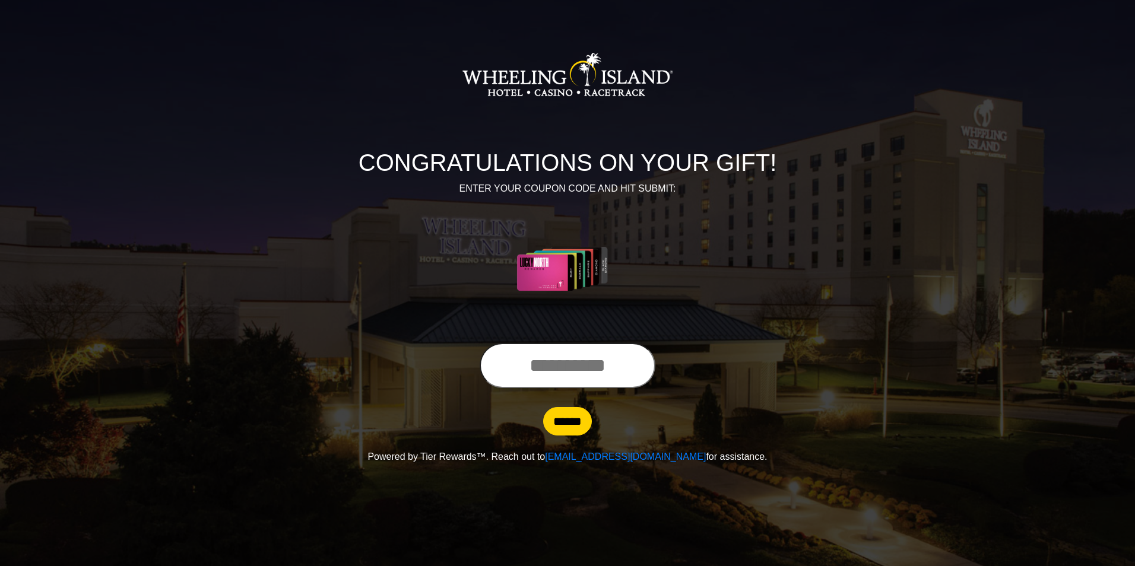
click at [500, 369] on input "text" at bounding box center [568, 365] width 176 height 45
type input "**********"
click at [561, 423] on input "******" at bounding box center [567, 421] width 49 height 28
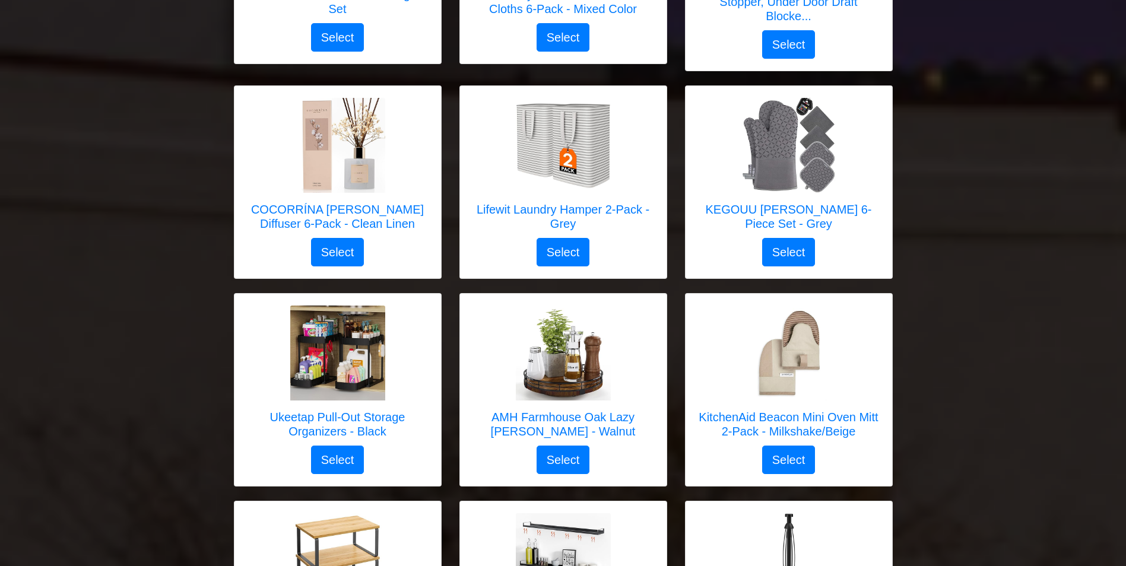
scroll to position [1985, 0]
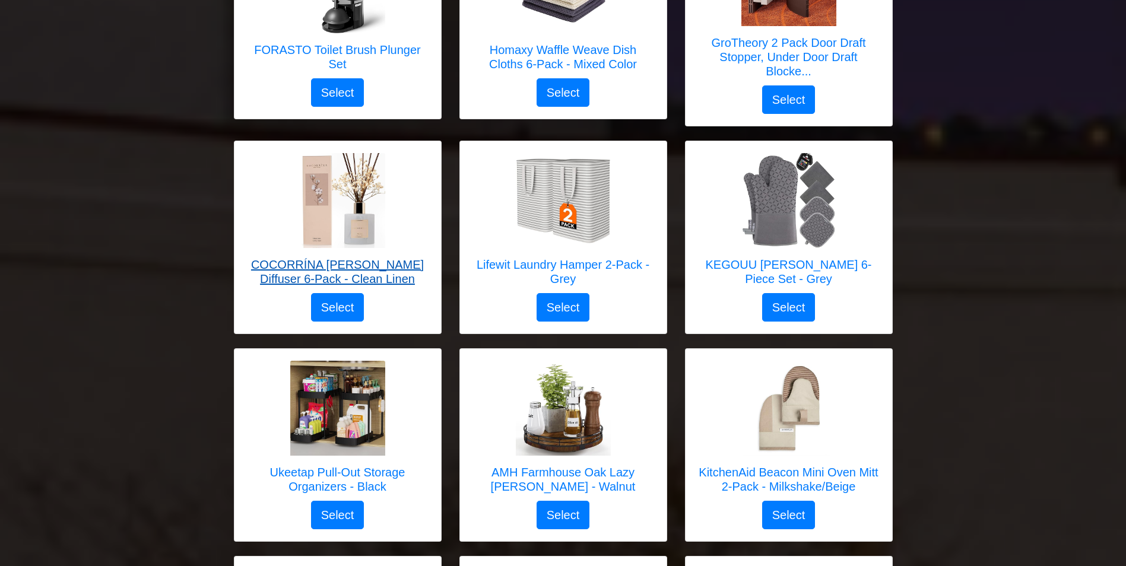
click at [307, 258] on h5 "COCORRÍNA Reed Diffuser 6-Pack - Clean Linen" at bounding box center [337, 272] width 183 height 28
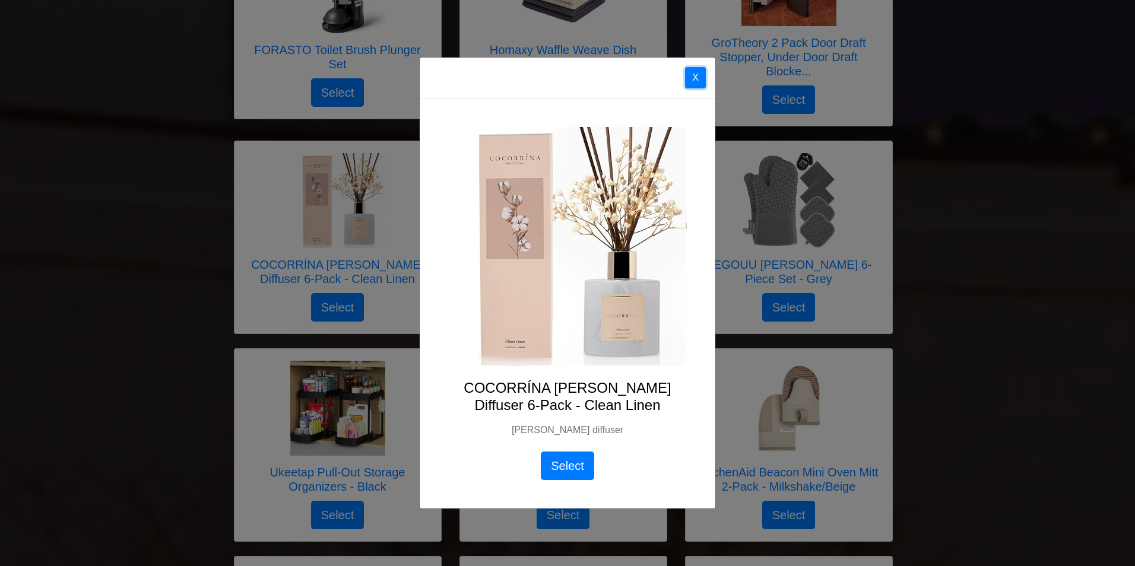
click at [695, 74] on button "X" at bounding box center [695, 77] width 21 height 21
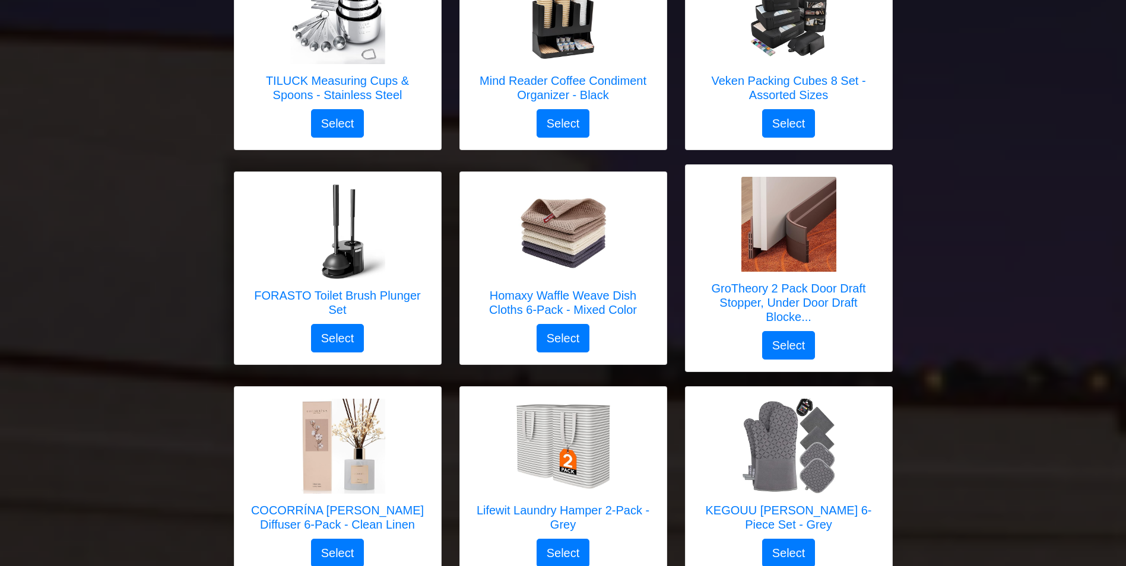
scroll to position [1716, 0]
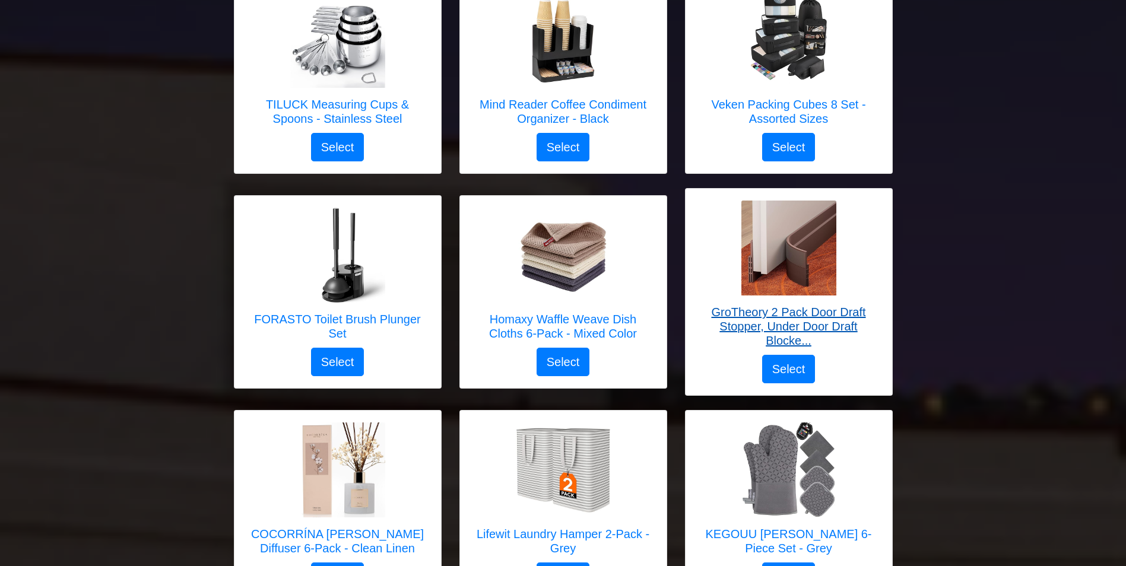
click at [797, 305] on h5 "GroTheory 2 Pack Door Draft Stopper, Under Door Draft Blocke..." at bounding box center [788, 326] width 183 height 43
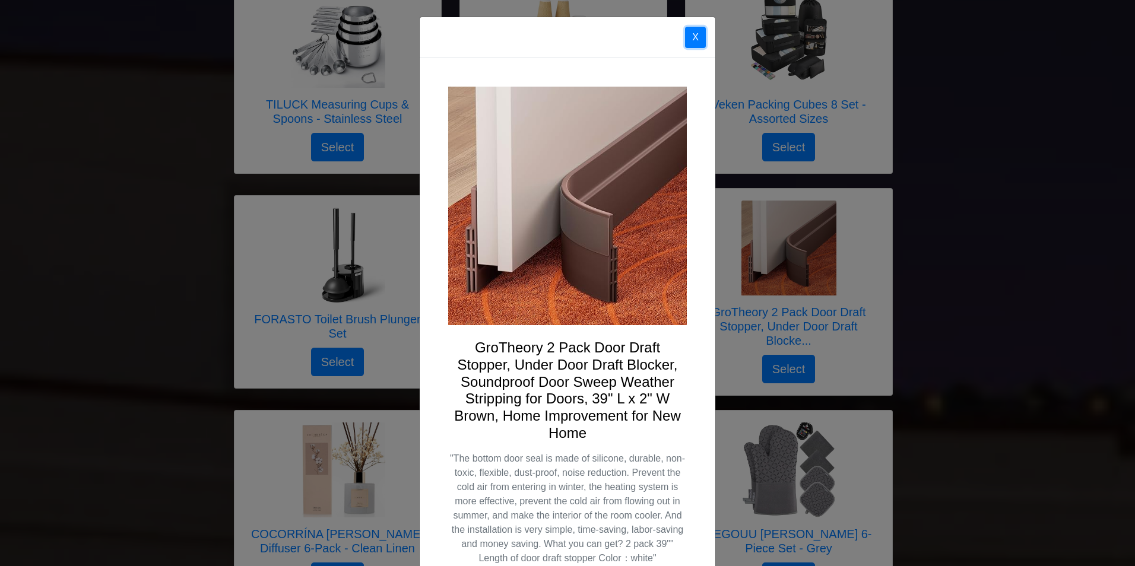
click at [693, 35] on button "X" at bounding box center [695, 37] width 21 height 21
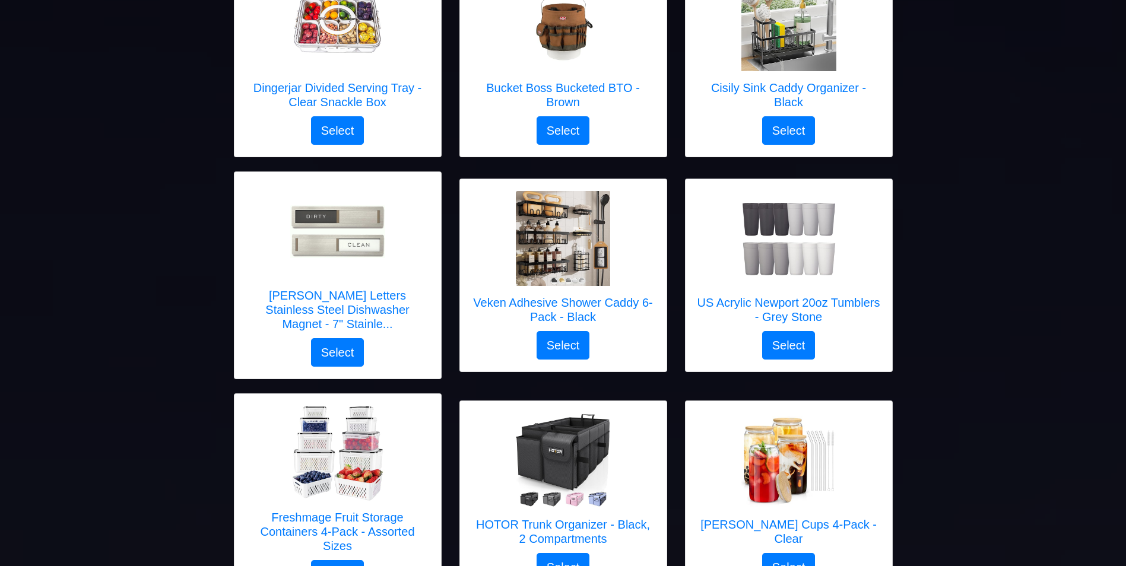
scroll to position [173, 0]
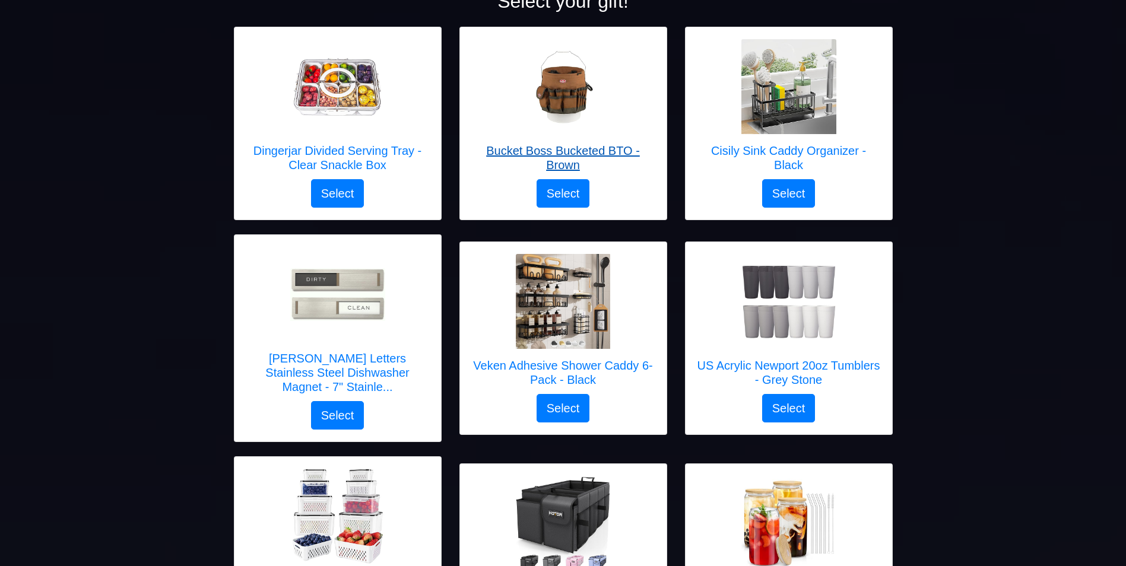
click at [587, 149] on h5 "Bucket Boss Bucketed BTO - Brown" at bounding box center [563, 158] width 183 height 28
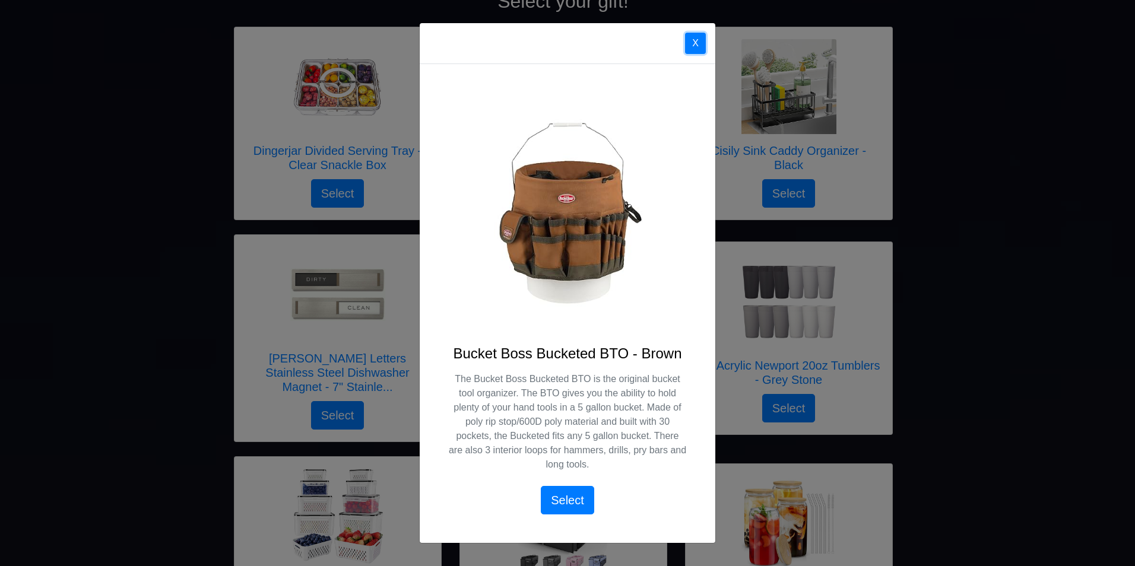
click at [697, 39] on button "X" at bounding box center [695, 43] width 21 height 21
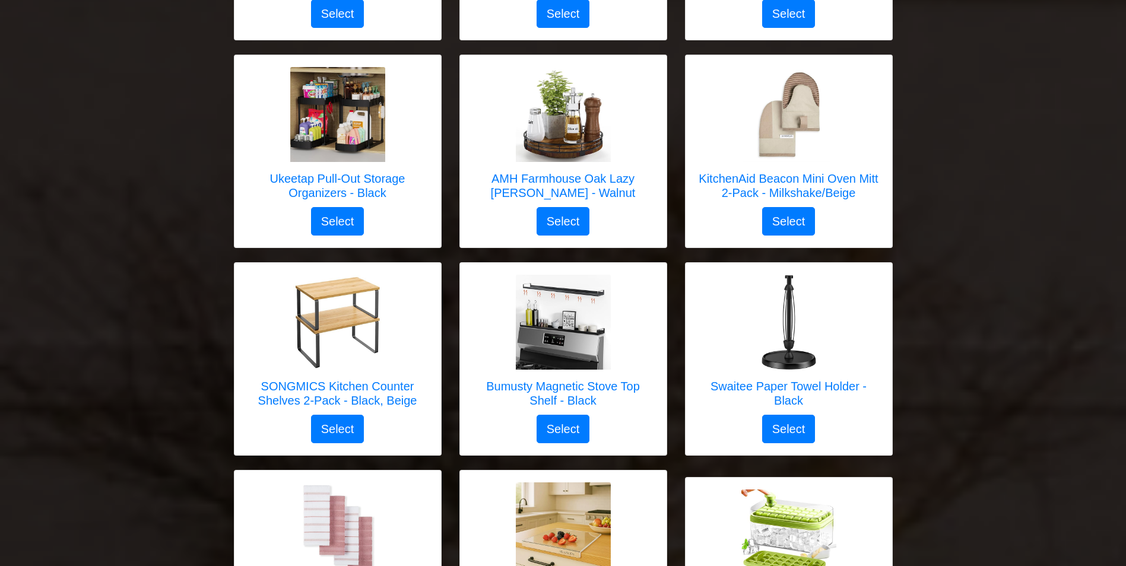
scroll to position [2223, 0]
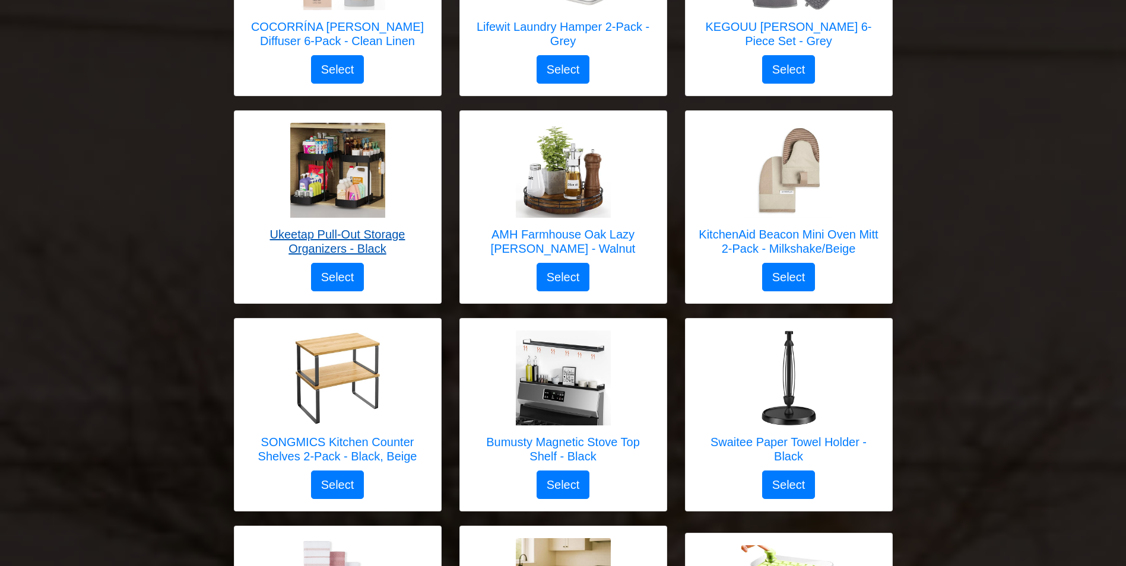
click at [321, 152] on img at bounding box center [337, 170] width 95 height 95
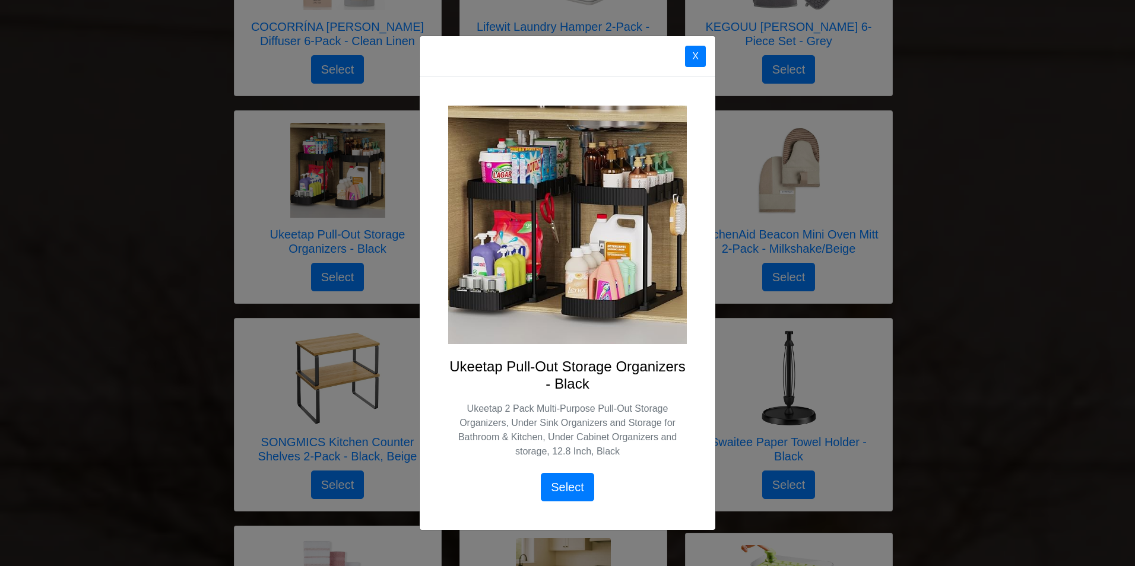
click at [444, 112] on div "Ukeetap Pull-Out Storage Organizers - Black Ukeetap 2 Pack Multi-Purpose Pull-O…" at bounding box center [568, 303] width 296 height 453
click at [697, 54] on button "X" at bounding box center [695, 56] width 21 height 21
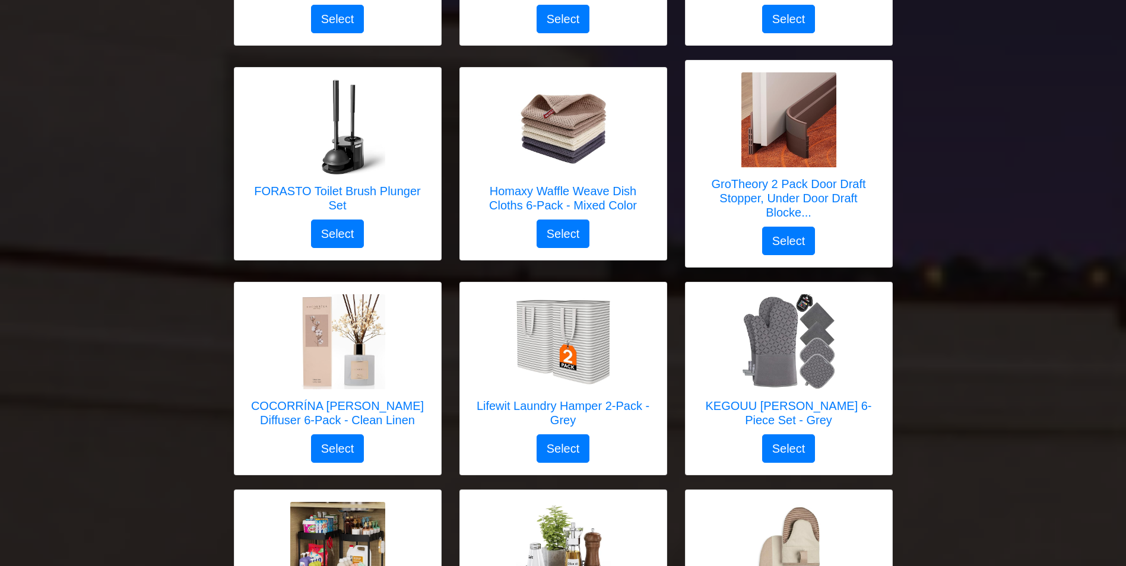
scroll to position [1852, 0]
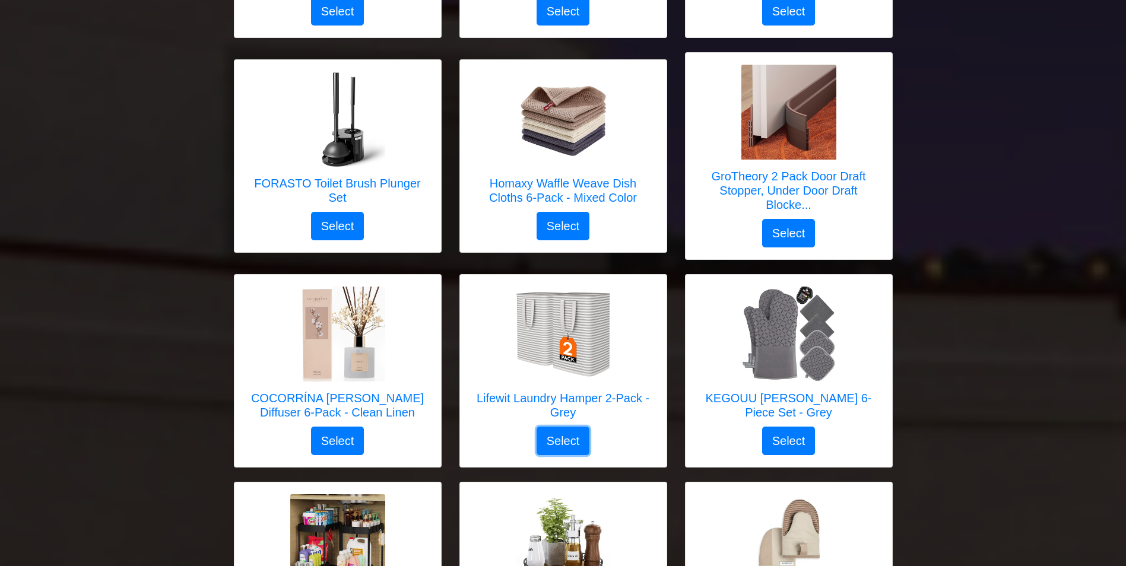
click at [556, 427] on button "Select" at bounding box center [563, 441] width 53 height 28
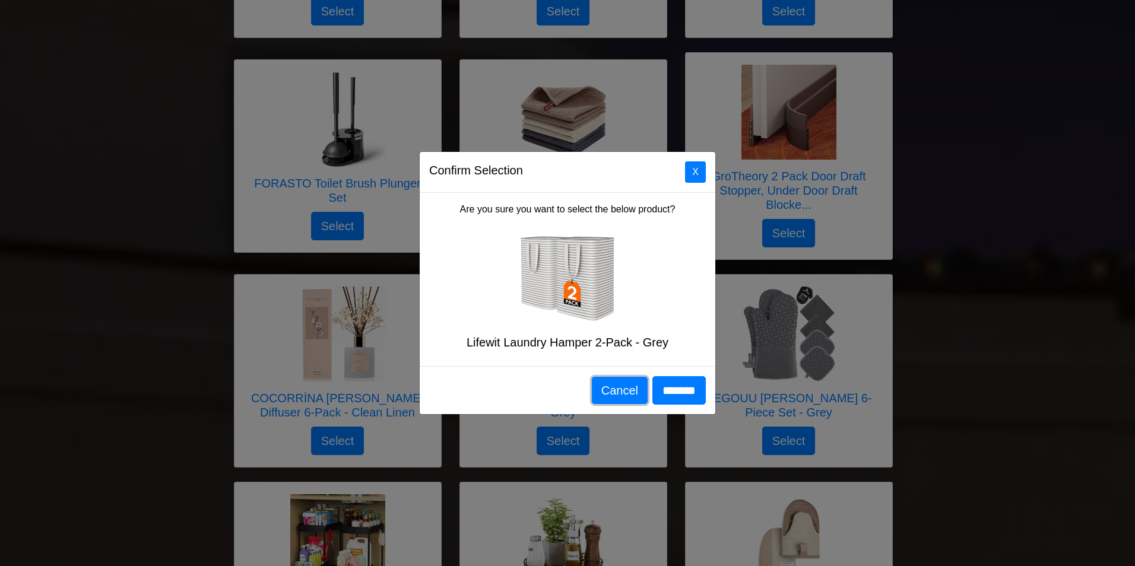
click at [603, 391] on button "Cancel" at bounding box center [620, 390] width 56 height 27
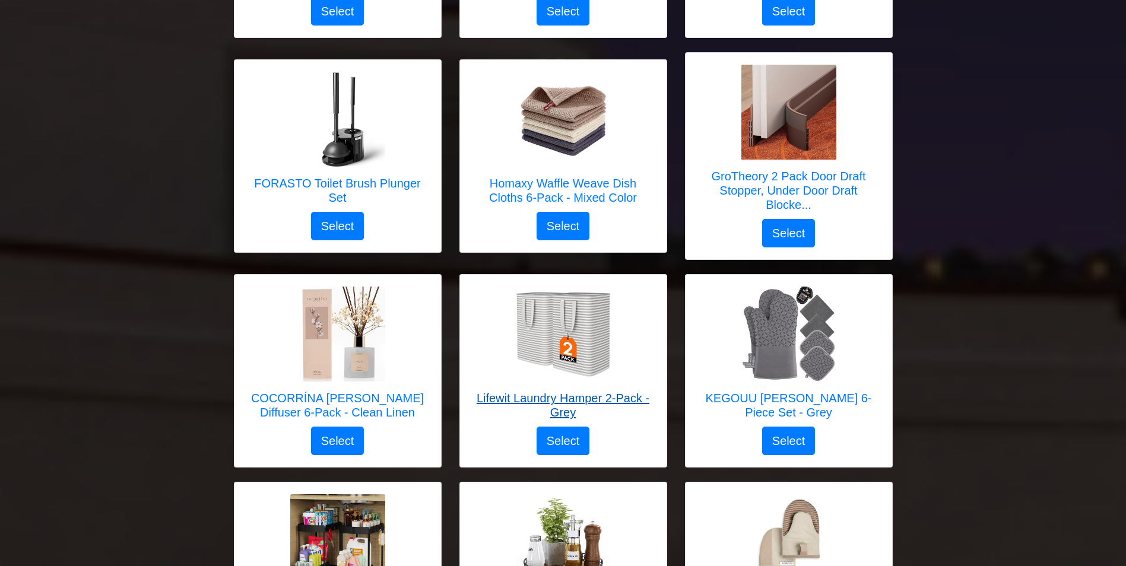
click at [562, 391] on h5 "Lifewit Laundry Hamper 2-Pack - Grey" at bounding box center [563, 405] width 183 height 28
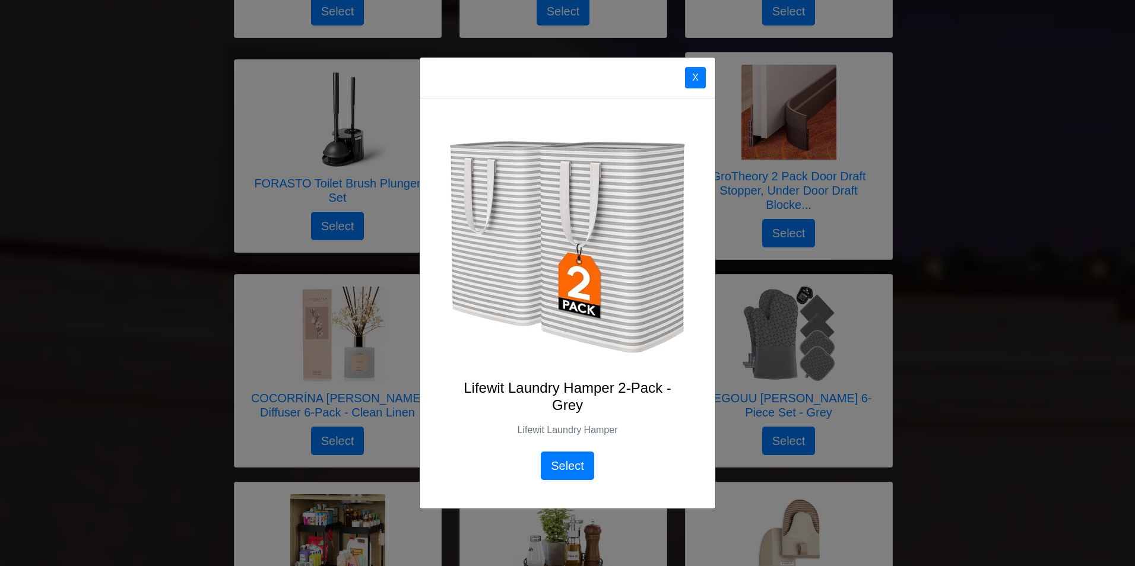
click at [568, 394] on h4 "Lifewit Laundry Hamper 2-Pack - Grey" at bounding box center [567, 397] width 239 height 34
click at [692, 78] on button "X" at bounding box center [695, 77] width 21 height 21
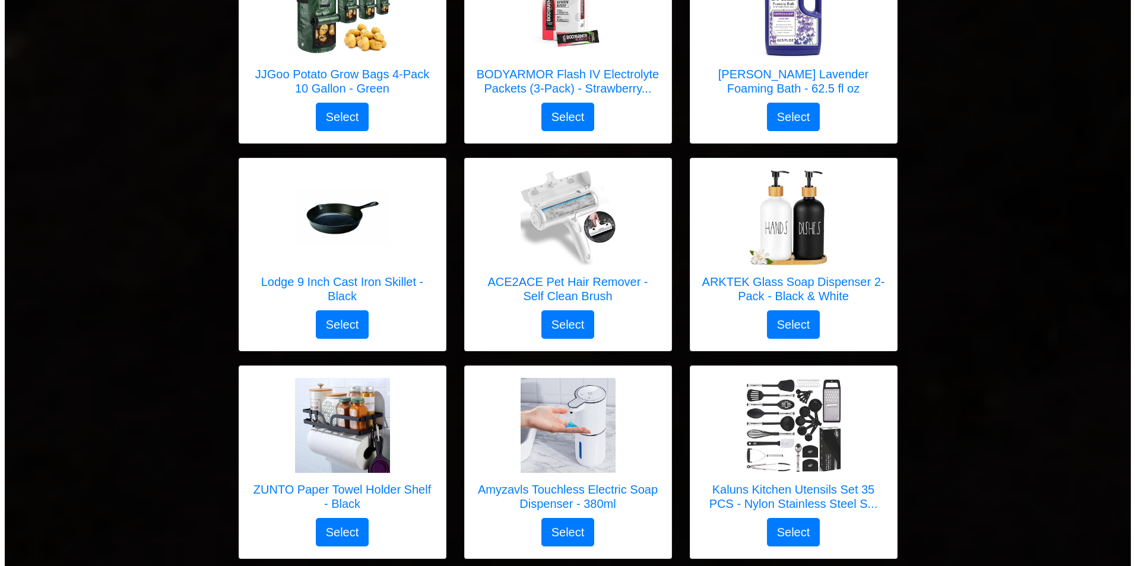
scroll to position [4898, 0]
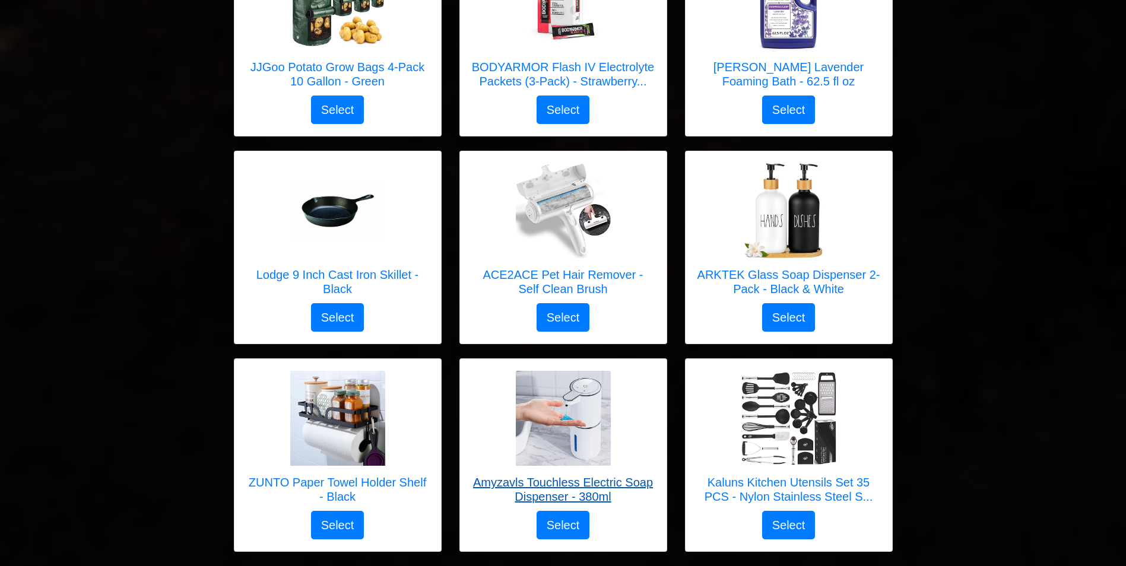
click at [549, 423] on img at bounding box center [563, 418] width 95 height 95
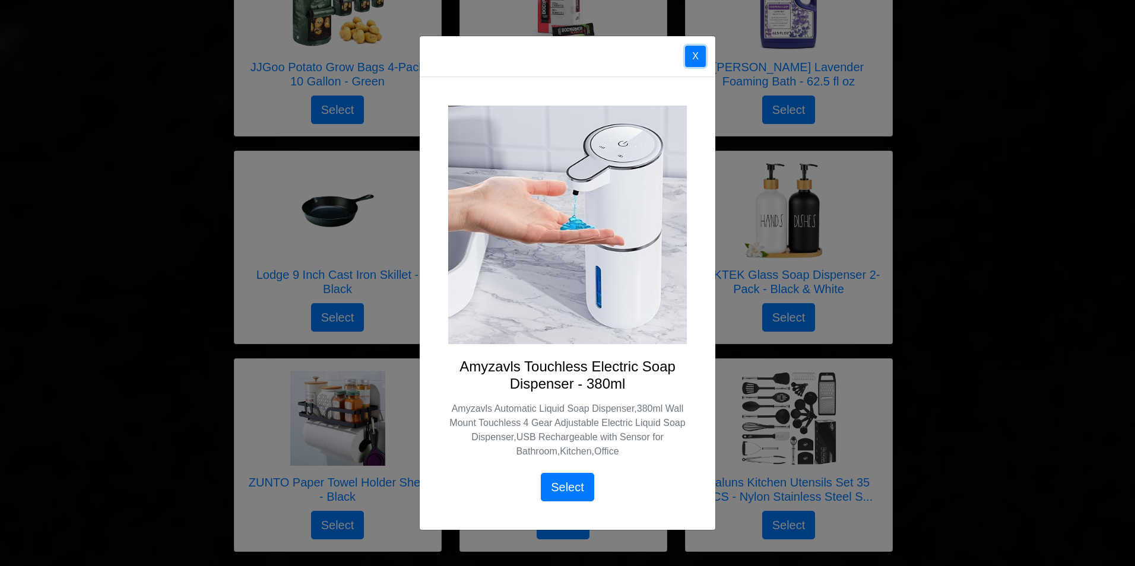
click at [695, 56] on button "X" at bounding box center [695, 56] width 21 height 21
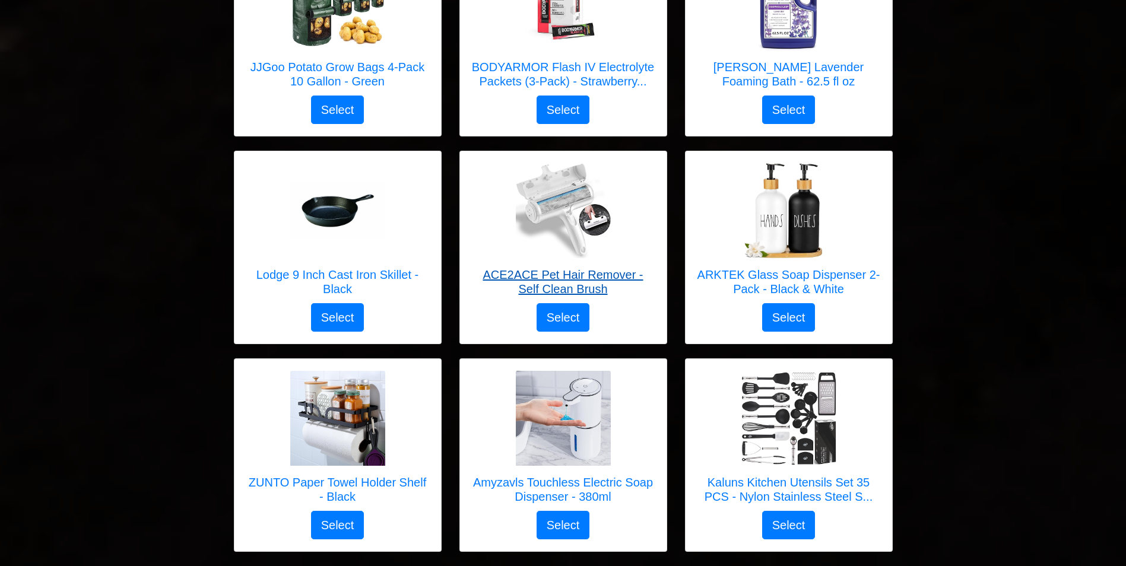
click at [570, 193] on img at bounding box center [563, 210] width 95 height 95
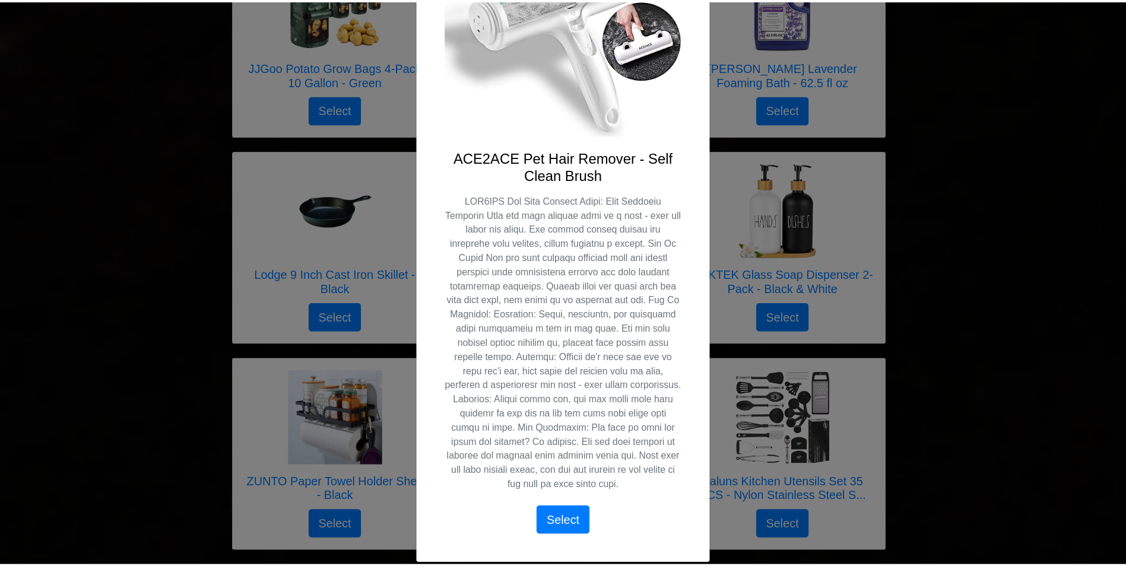
scroll to position [191, 0]
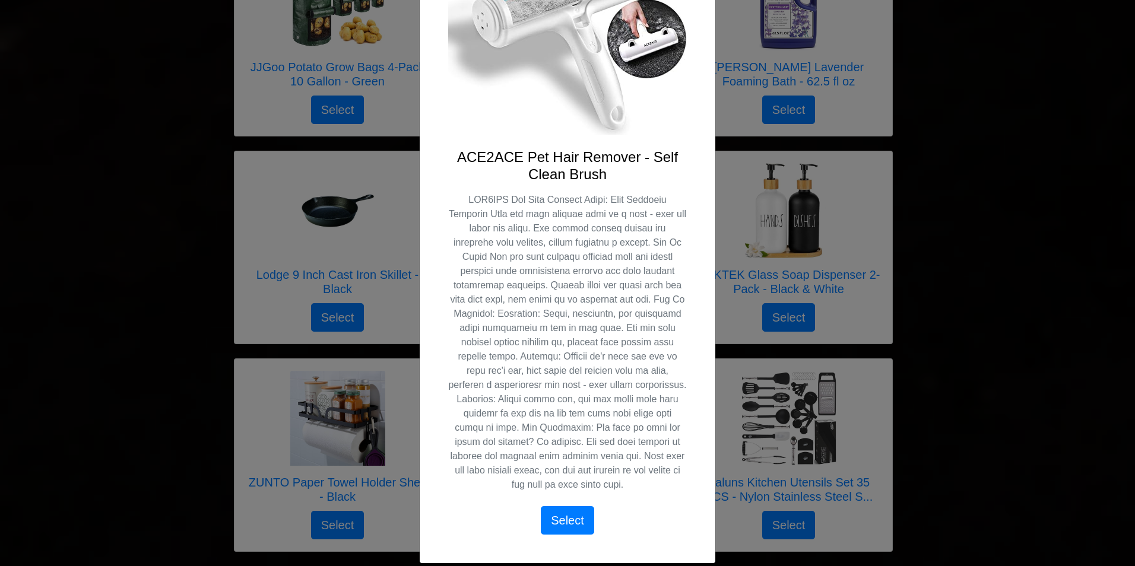
click at [502, 83] on img at bounding box center [567, 15] width 239 height 239
click at [474, 97] on img at bounding box center [567, 15] width 239 height 239
click at [482, 74] on img at bounding box center [567, 15] width 239 height 239
click at [694, 7] on div "ACE2ACE Pet Hair Remover - Self Clean Brush Select" at bounding box center [568, 216] width 296 height 696
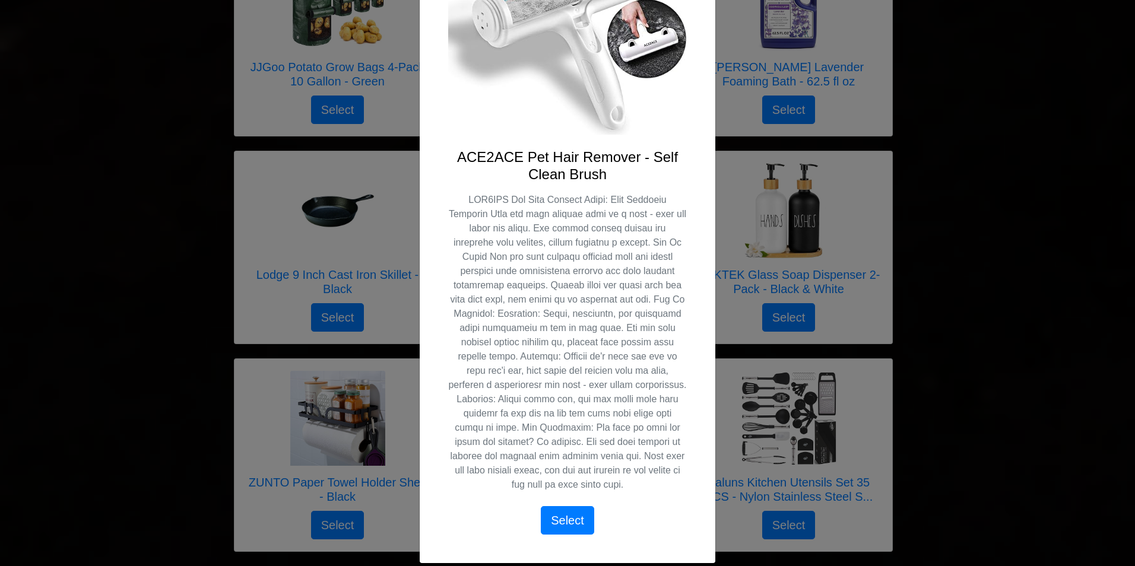
click at [694, 7] on div "ACE2ACE Pet Hair Remover - Self Clean Brush Select" at bounding box center [568, 216] width 296 height 696
click at [978, 495] on div "X ACE2ACE Pet Hair Remover - Self Clean Brush Select" at bounding box center [567, 283] width 1135 height 566
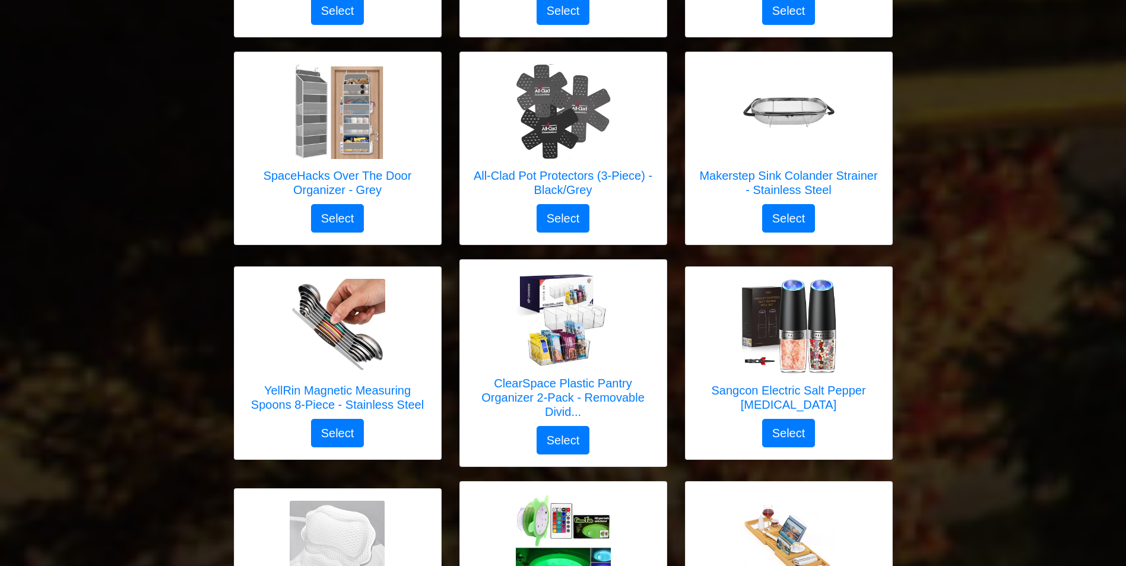
scroll to position [3481, 0]
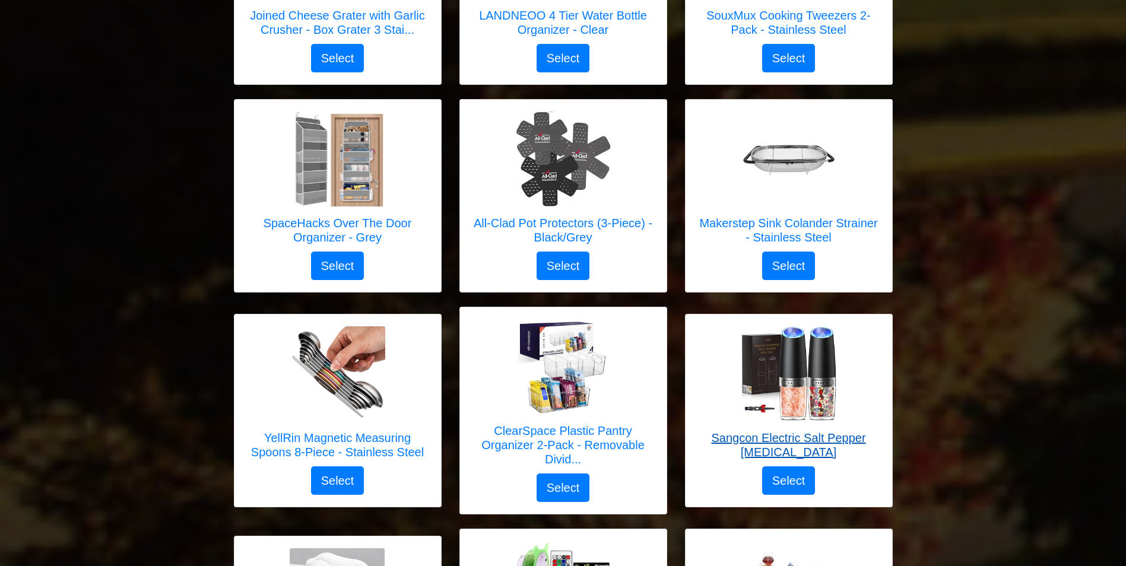
click at [796, 342] on img at bounding box center [788, 373] width 95 height 95
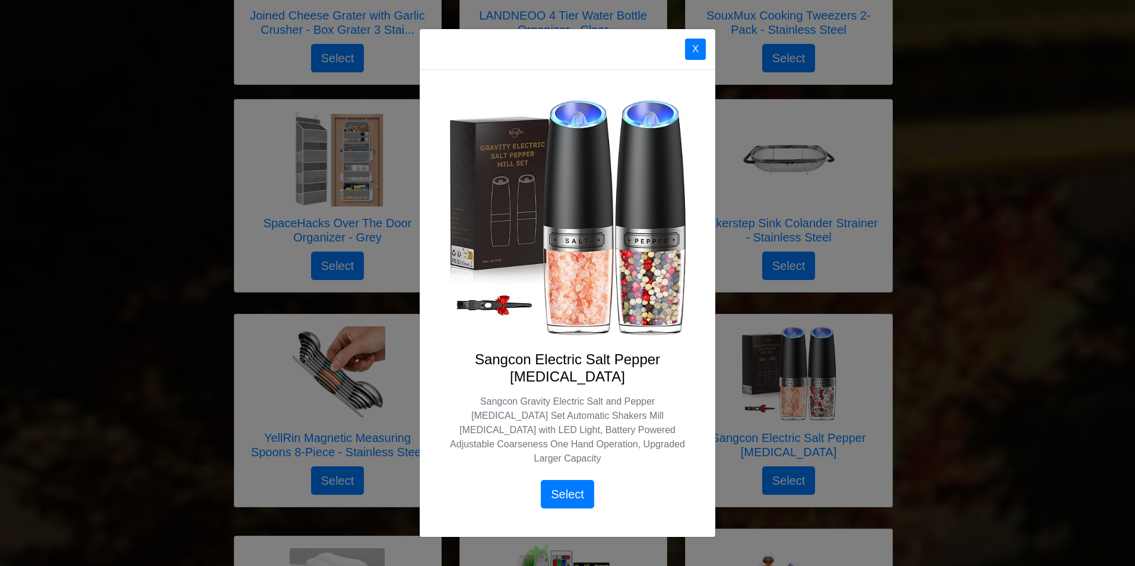
click at [650, 26] on div "X Sangcon Electric Salt Pepper Grinder Sangcon Gravity Electric Salt and Pepper…" at bounding box center [567, 283] width 1135 height 566
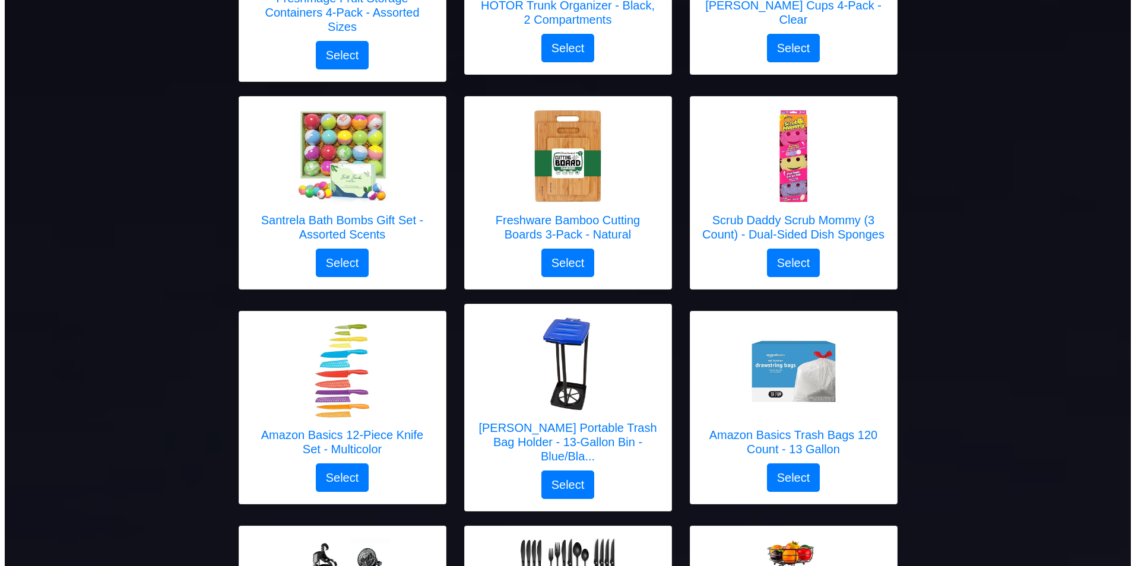
scroll to position [724, 0]
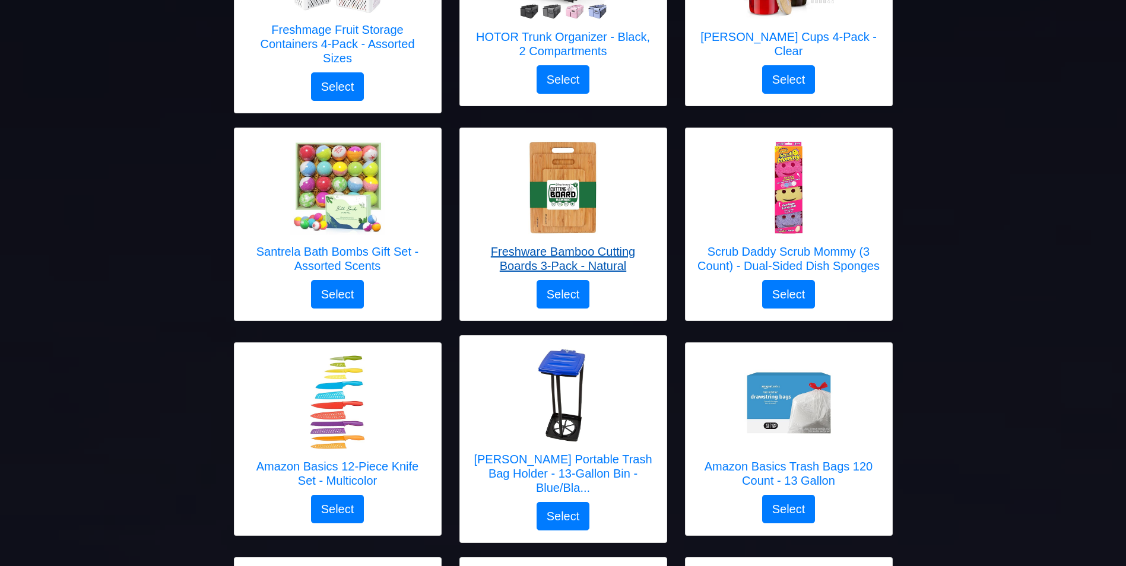
click at [580, 252] on h5 "Freshware Bamboo Cutting Boards 3-Pack - Natural" at bounding box center [563, 259] width 183 height 28
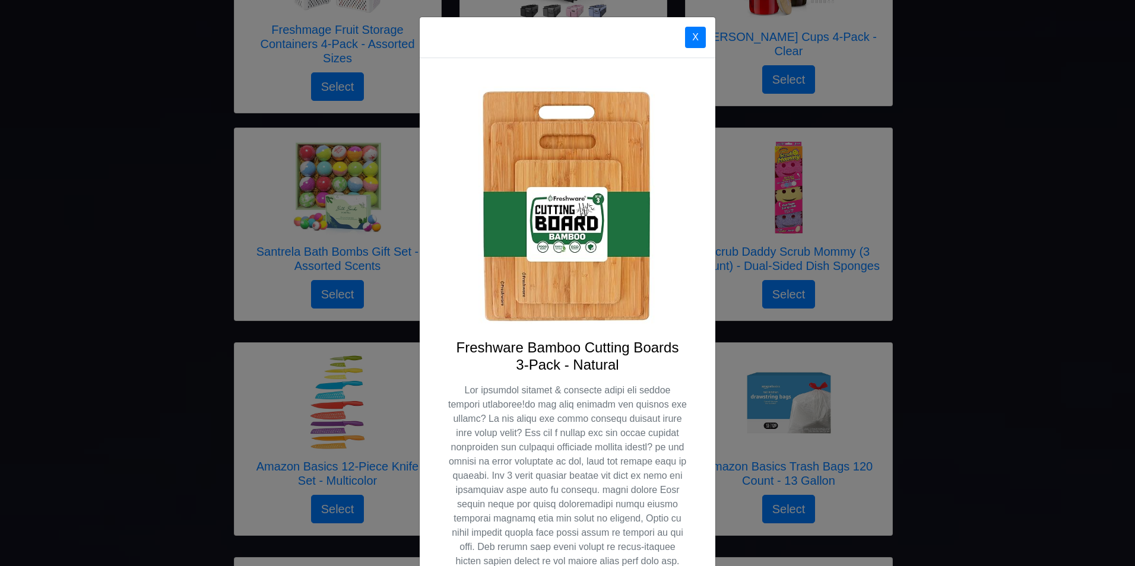
click at [580, 252] on img at bounding box center [567, 206] width 239 height 239
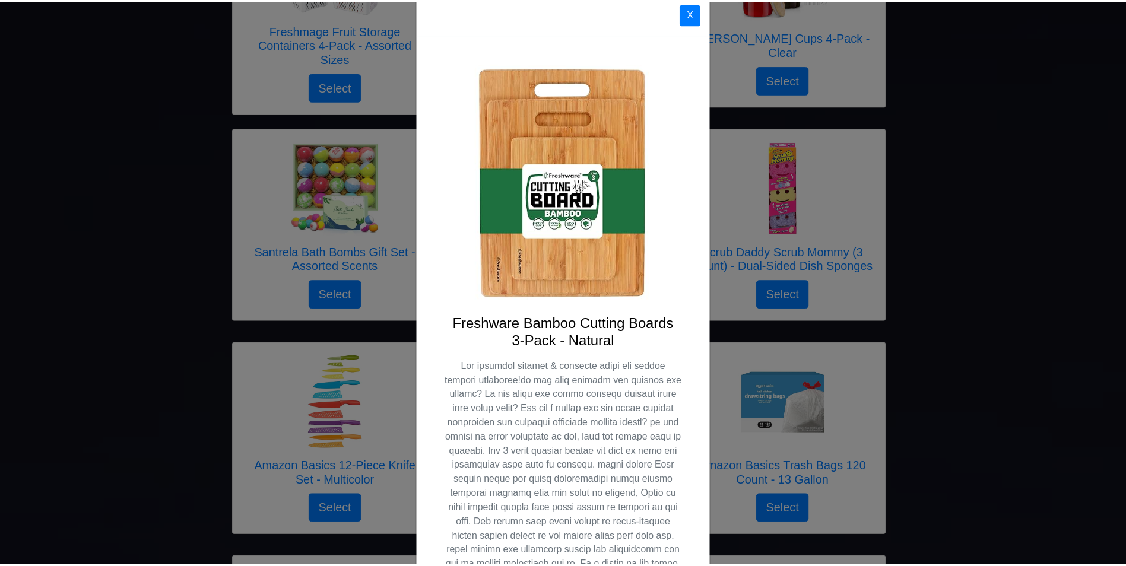
scroll to position [0, 0]
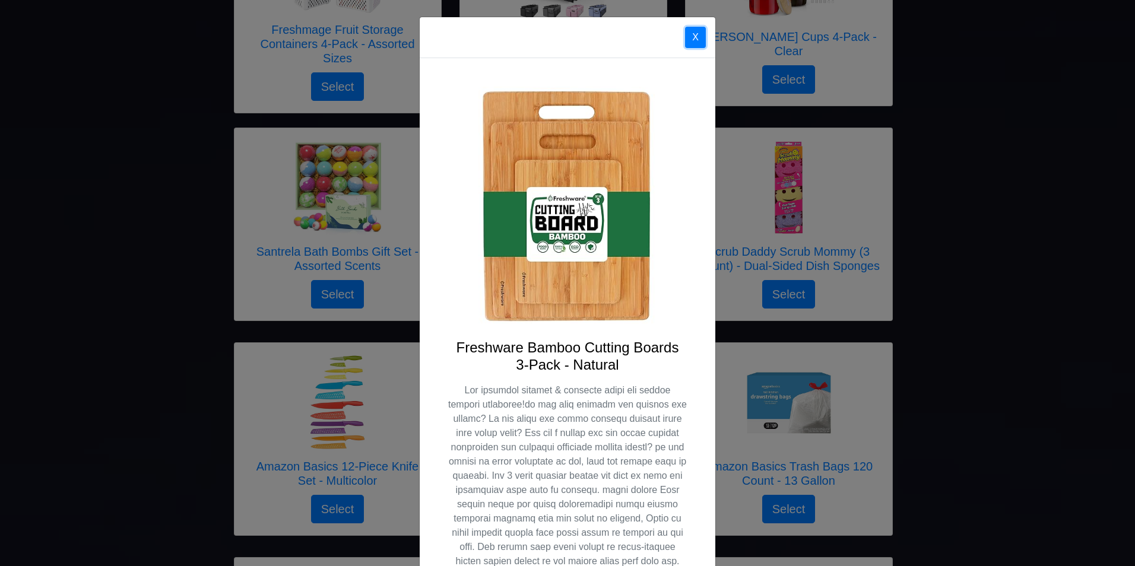
click at [689, 37] on button "X" at bounding box center [695, 37] width 21 height 21
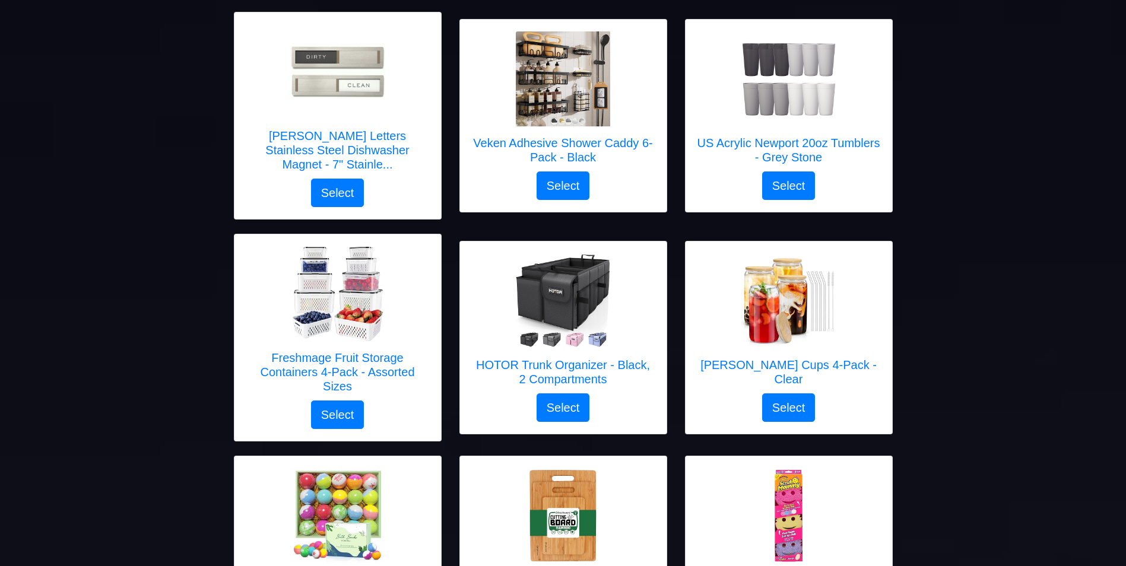
scroll to position [443, 0]
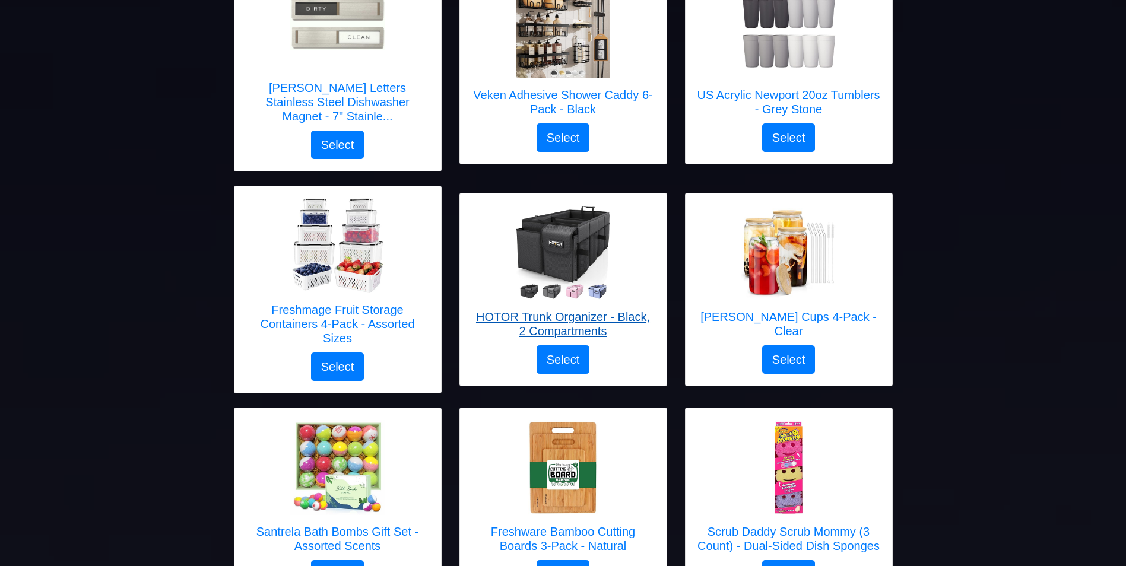
click at [551, 310] on h5 "HOTOR Trunk Organizer - Black, 2 Compartments" at bounding box center [563, 324] width 183 height 28
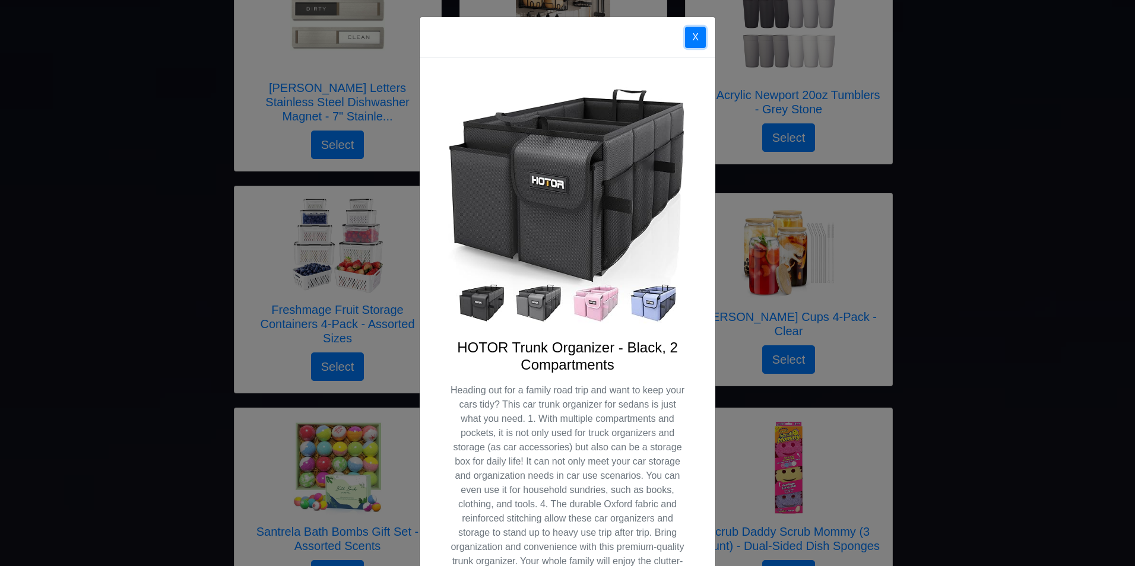
click at [689, 40] on button "X" at bounding box center [695, 37] width 21 height 21
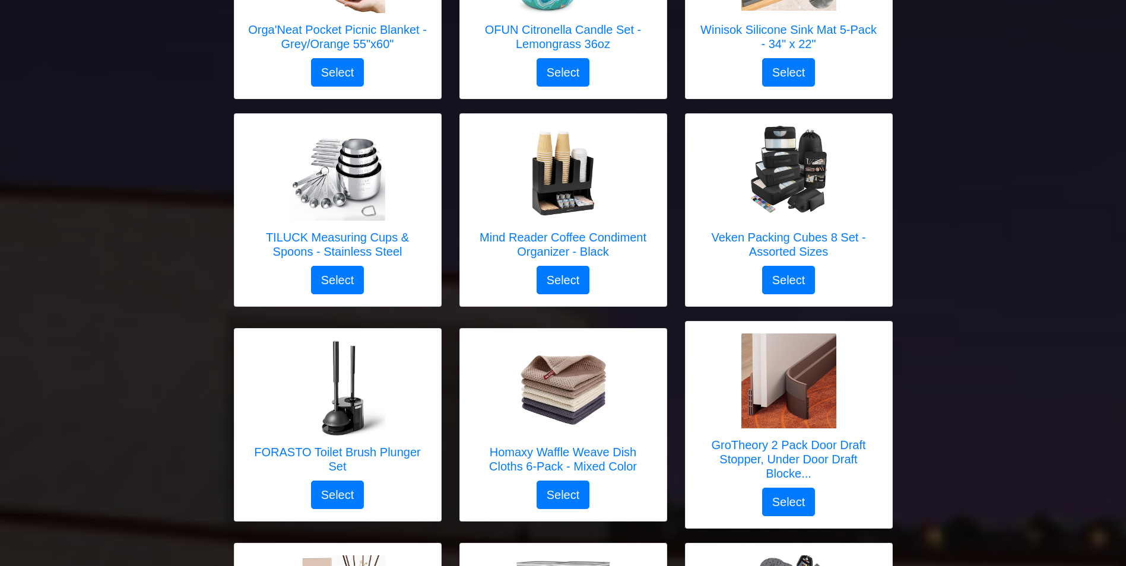
scroll to position [1662, 0]
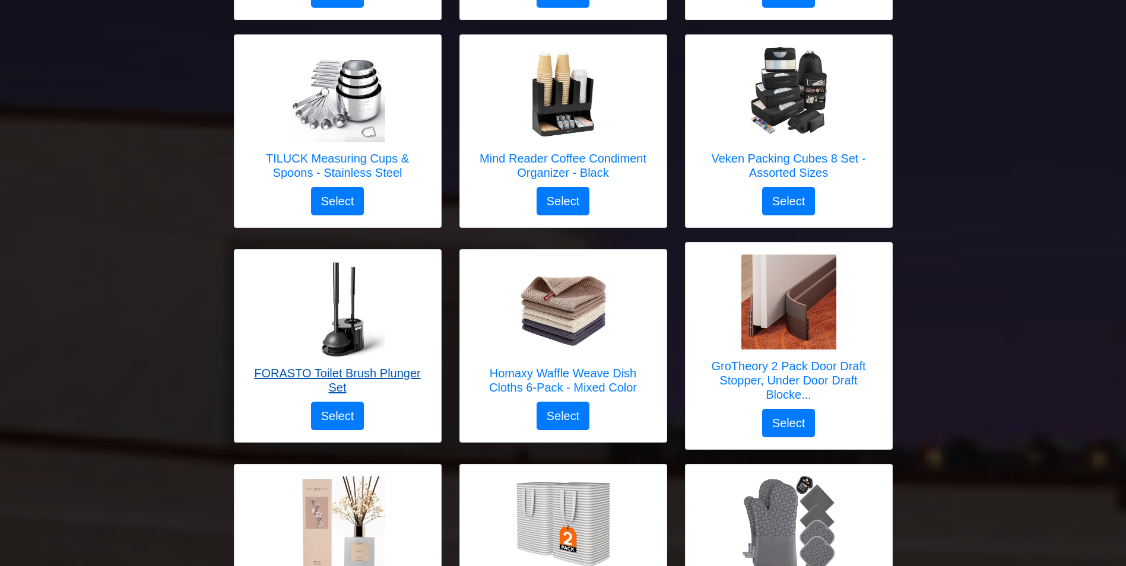
click at [300, 366] on h5 "FORASTO Toilet Brush Plunger Set" at bounding box center [337, 380] width 183 height 28
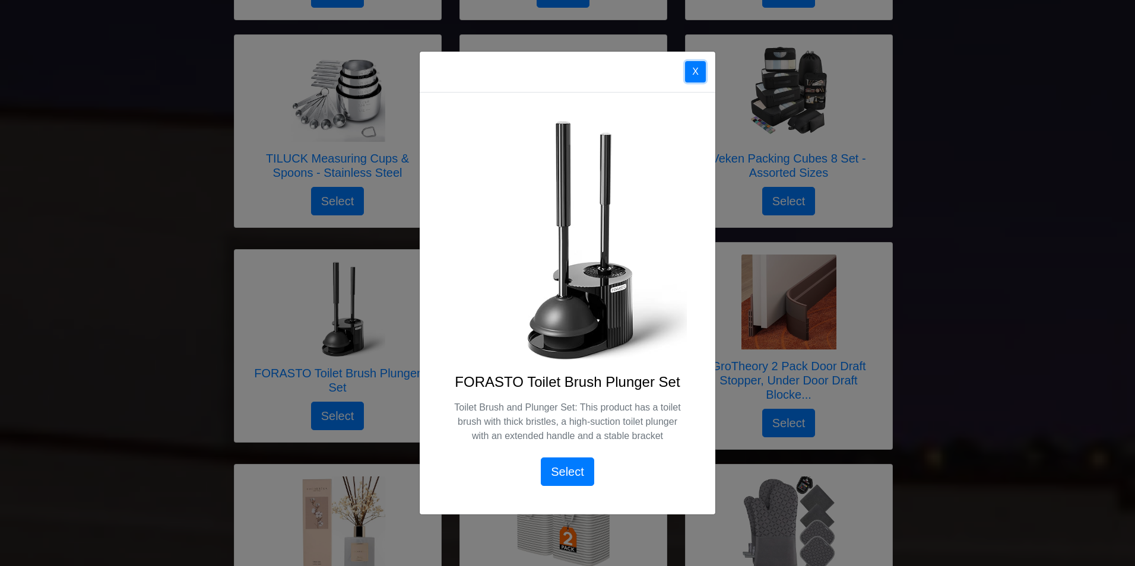
click at [699, 68] on button "X" at bounding box center [695, 71] width 21 height 21
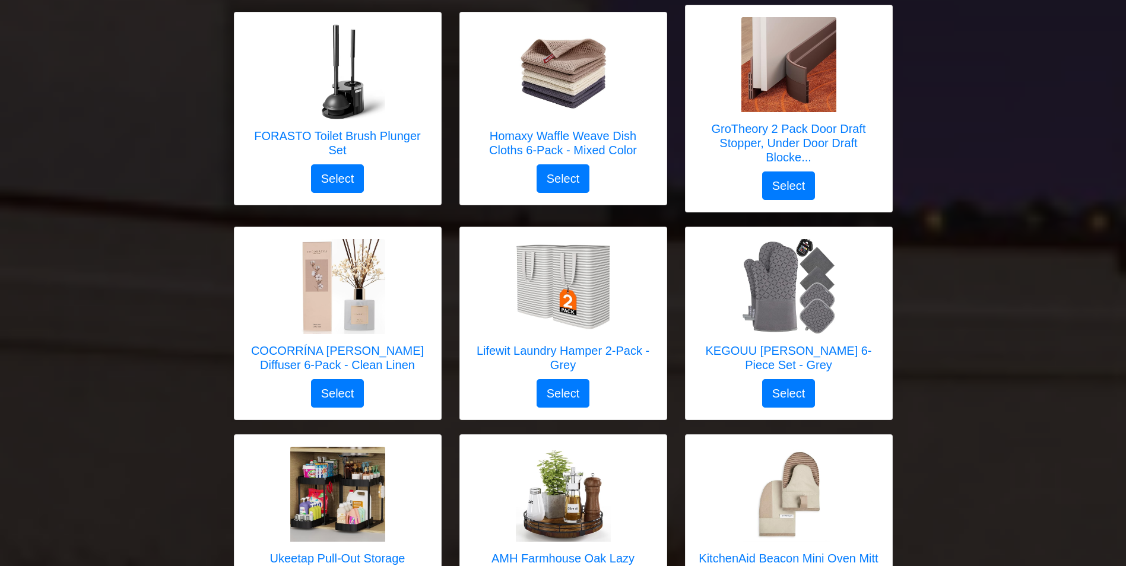
scroll to position [1947, 0]
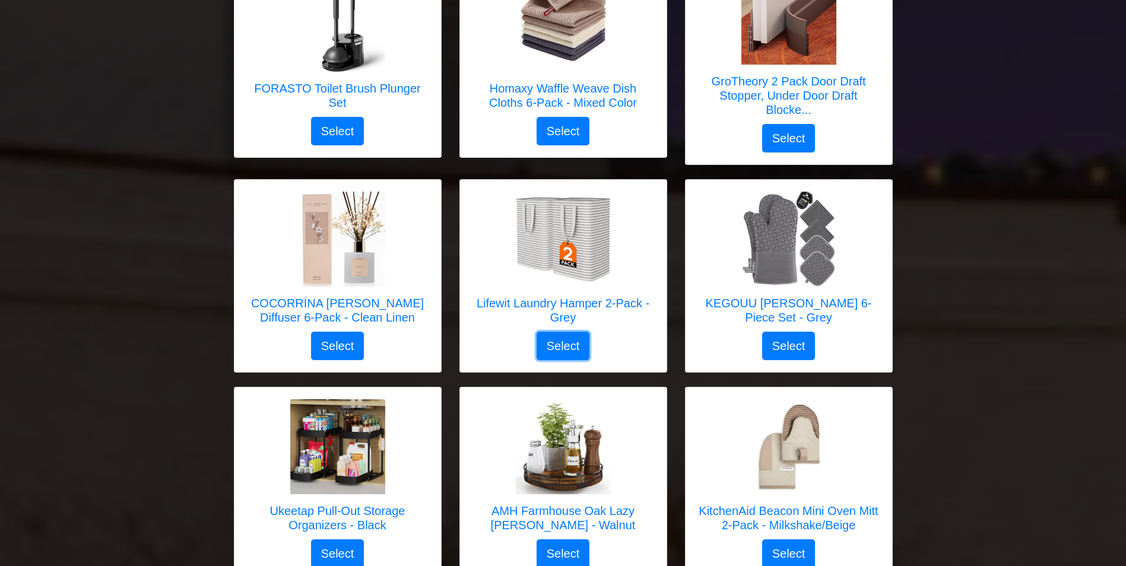
click at [572, 332] on button "Select" at bounding box center [563, 346] width 53 height 28
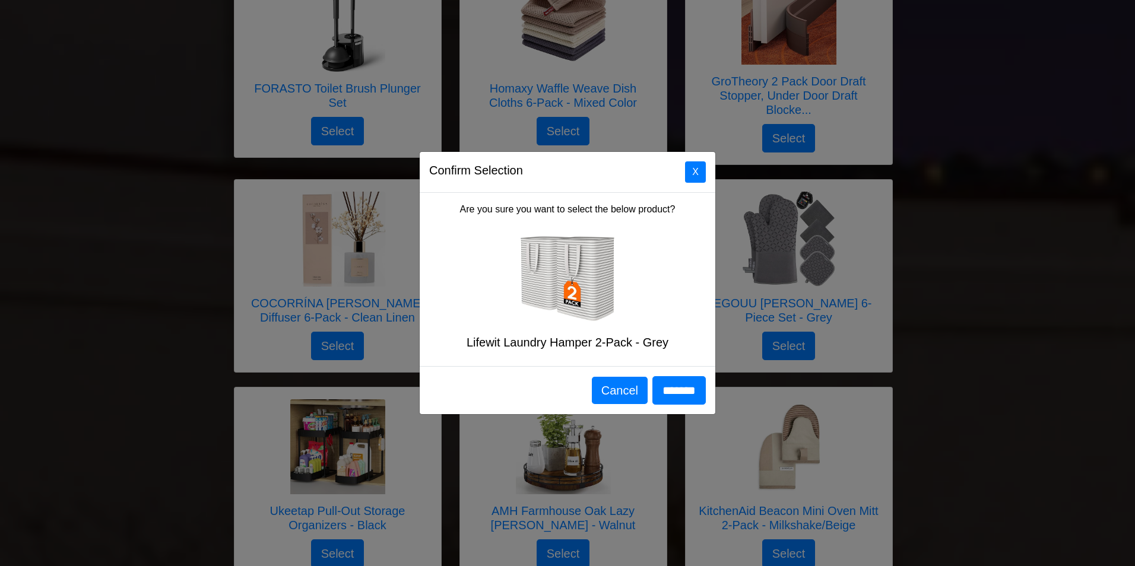
click at [554, 347] on h5 "Lifewit Laundry Hamper 2-Pack - Grey" at bounding box center [567, 342] width 277 height 14
click at [614, 395] on button "Cancel" at bounding box center [620, 390] width 56 height 27
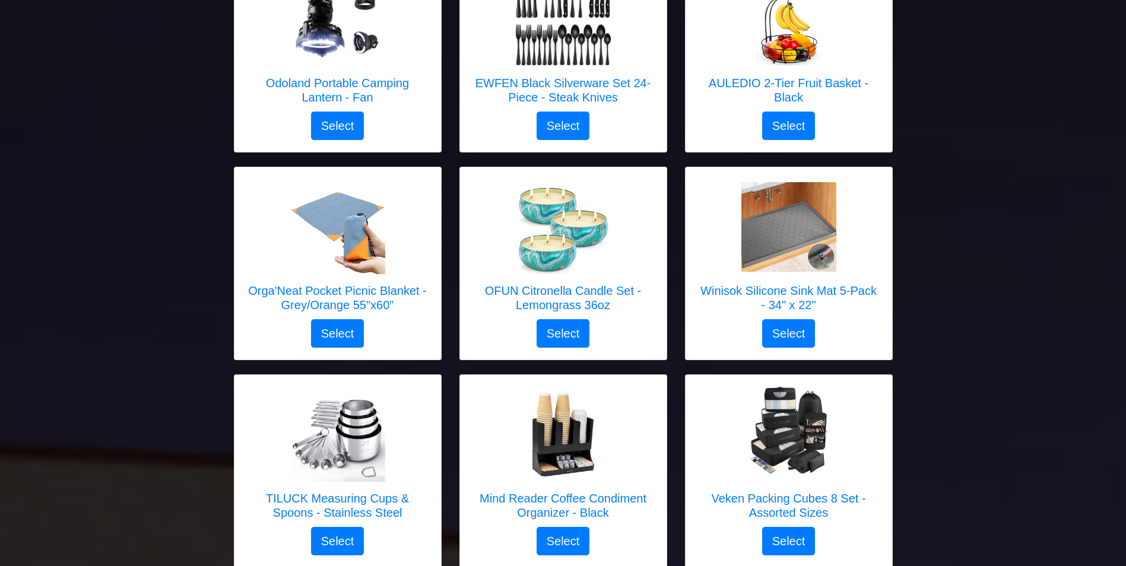
scroll to position [1354, 0]
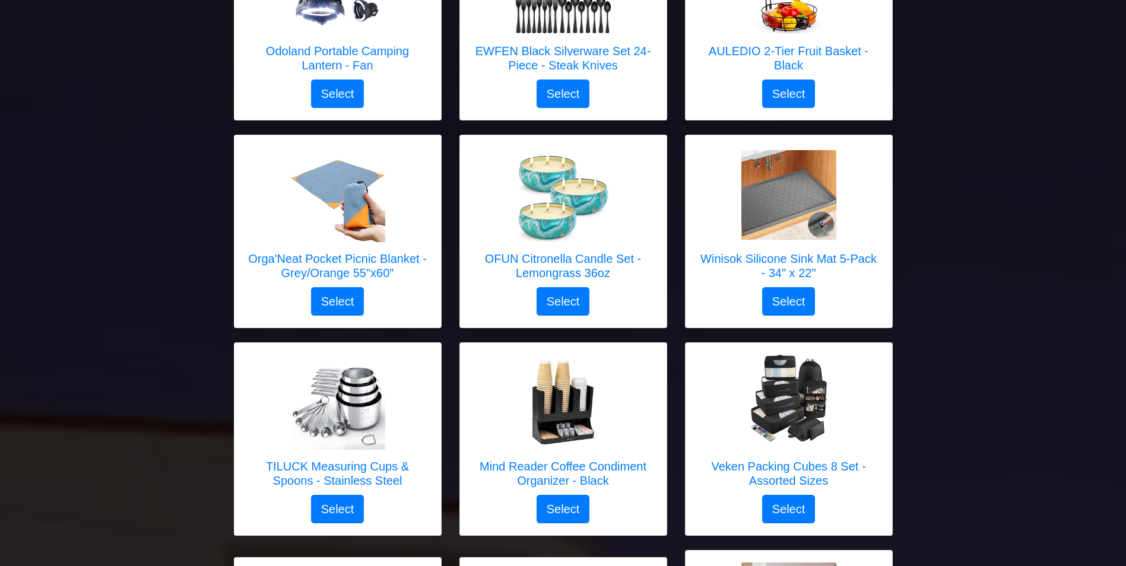
scroll to position [724, 0]
